Goal: Navigation & Orientation: Find specific page/section

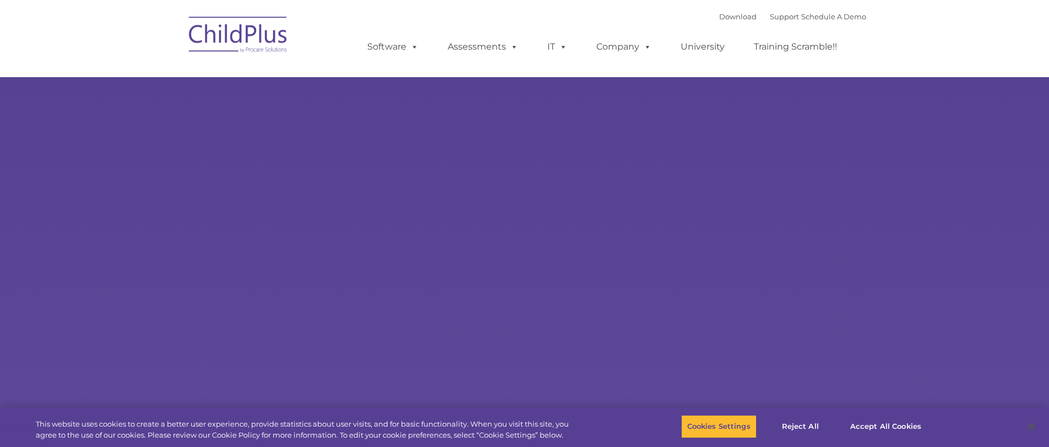
select select "MEDIUM"
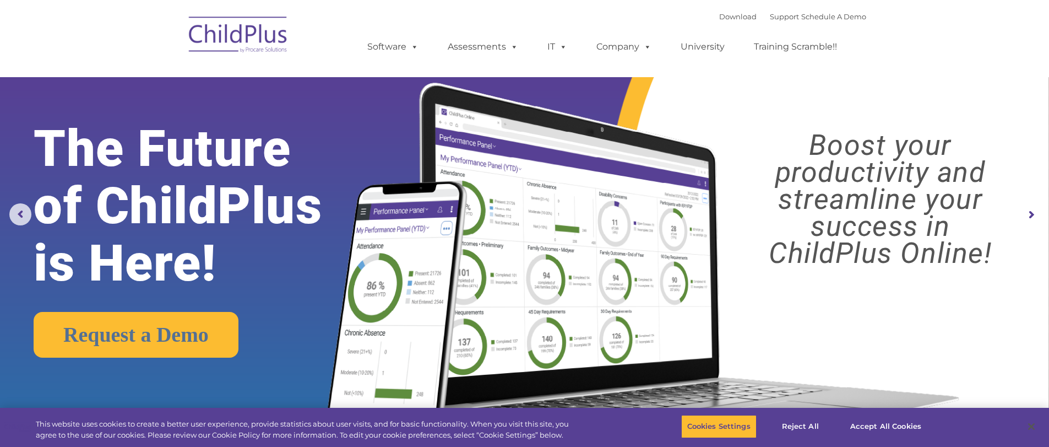
drag, startPoint x: 181, startPoint y: 4, endPoint x: 571, endPoint y: 3, distance: 390.0
click at [571, 3] on nav "Download Support | Schedule A Demo  MENU MENU Software ChildPlus: The original…" at bounding box center [524, 38] width 1049 height 77
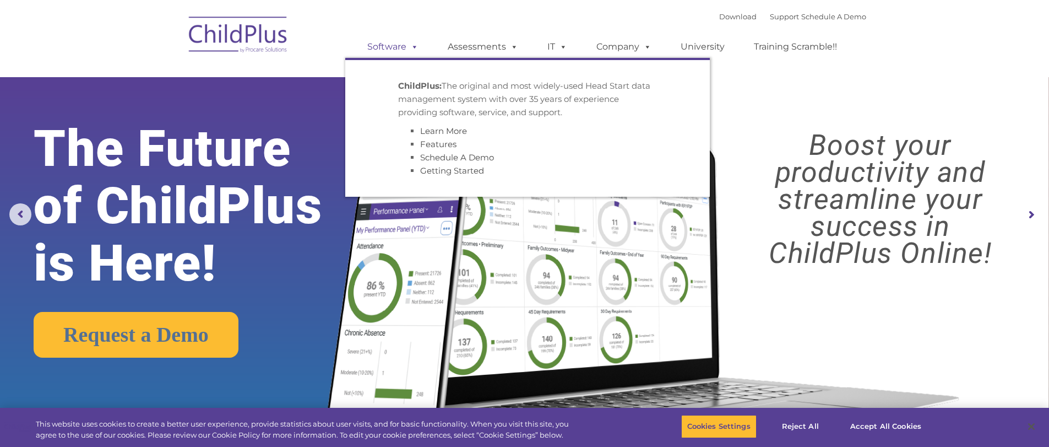
click at [387, 49] on link "Software" at bounding box center [392, 47] width 73 height 22
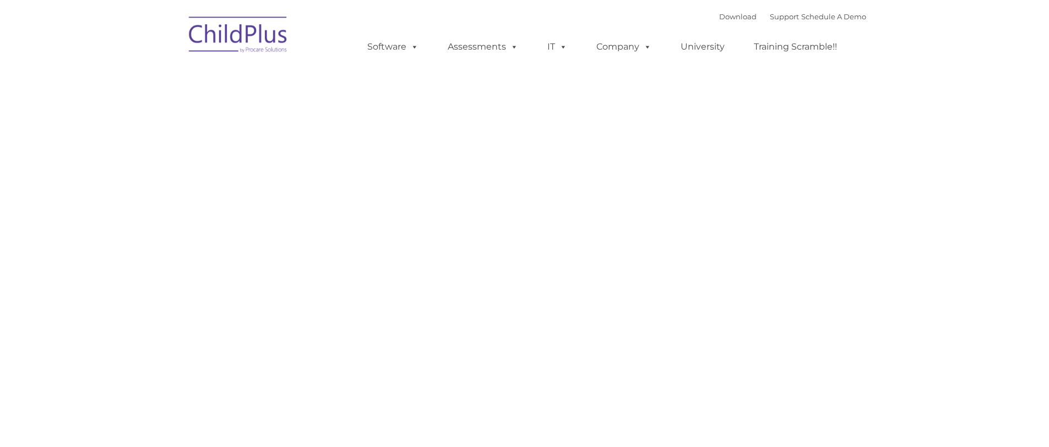
type input ""
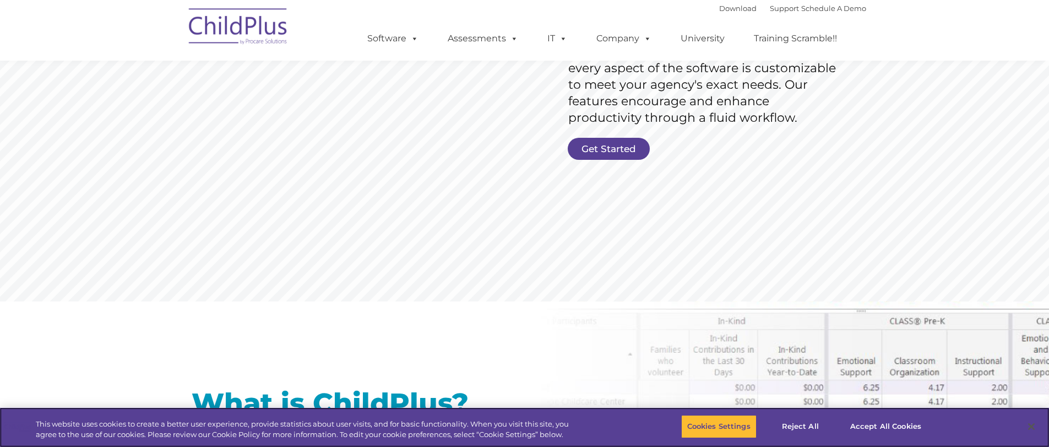
scroll to position [236, 0]
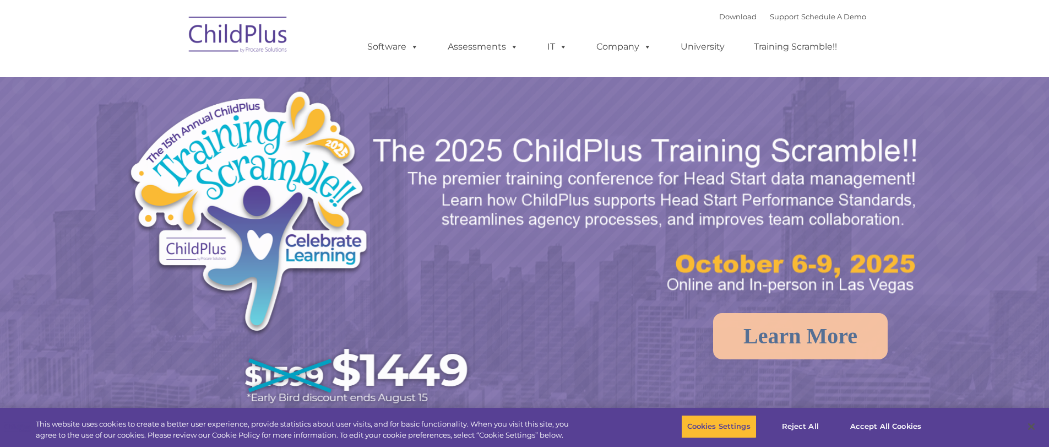
select select "MEDIUM"
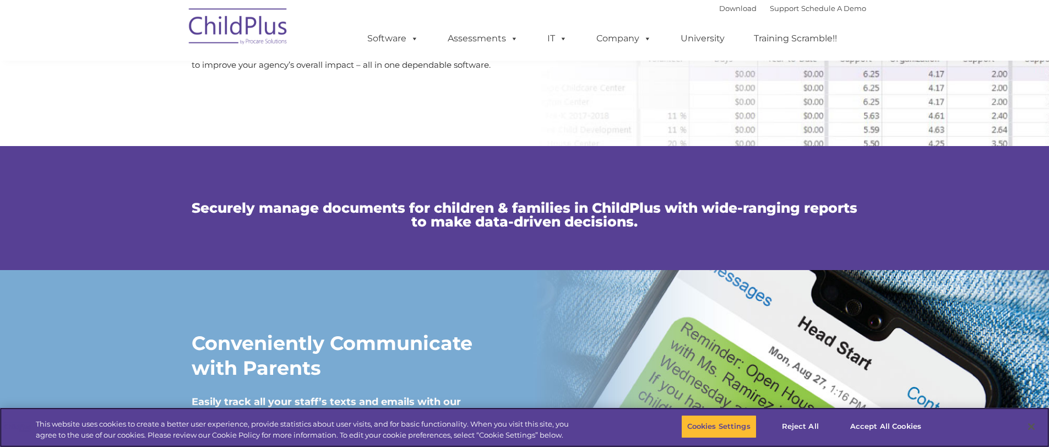
scroll to position [674, 0]
